Goal: Transaction & Acquisition: Purchase product/service

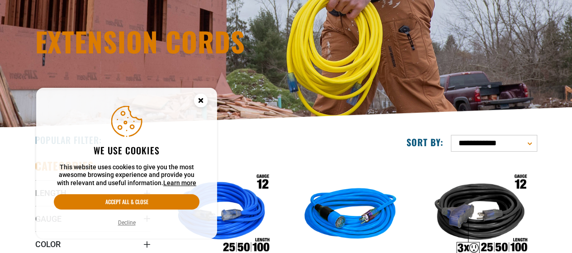
scroll to position [136, 0]
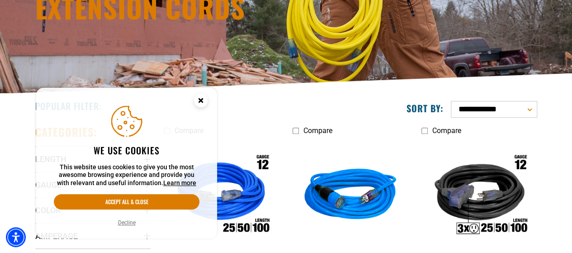
click at [200, 103] on circle "Cookie Consent" at bounding box center [201, 101] width 14 height 14
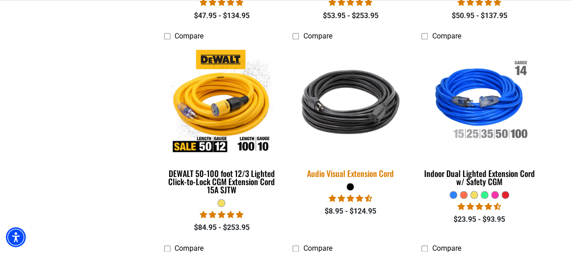
scroll to position [452, 0]
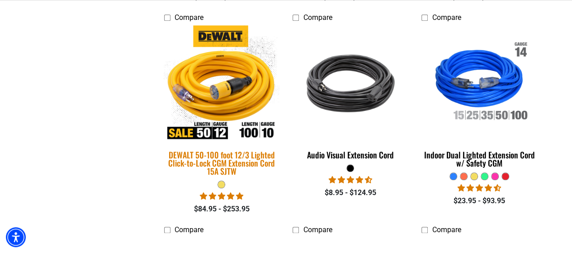
click at [234, 103] on img at bounding box center [221, 83] width 127 height 116
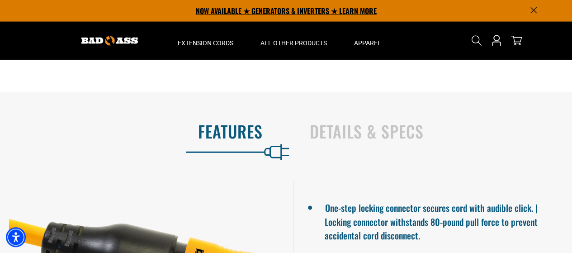
scroll to position [792, 0]
